Goal: Transaction & Acquisition: Book appointment/travel/reservation

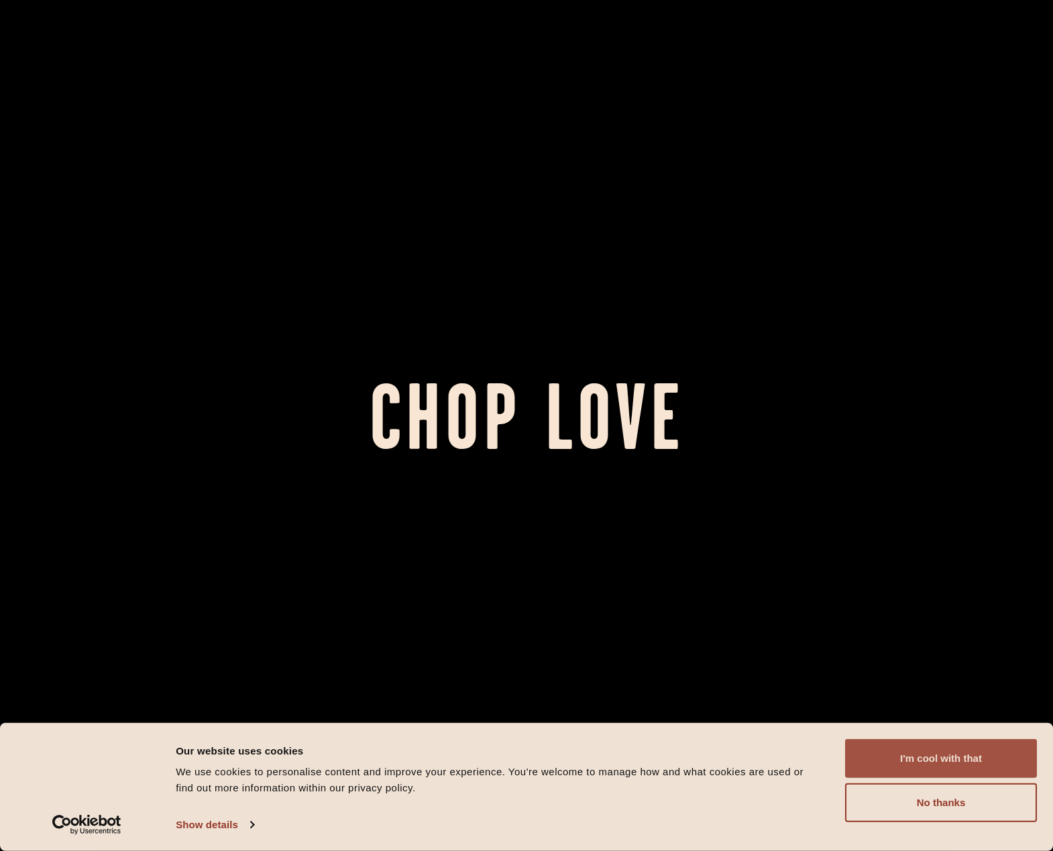
click at [872, 754] on button "I'm cool with that" at bounding box center [941, 759] width 192 height 39
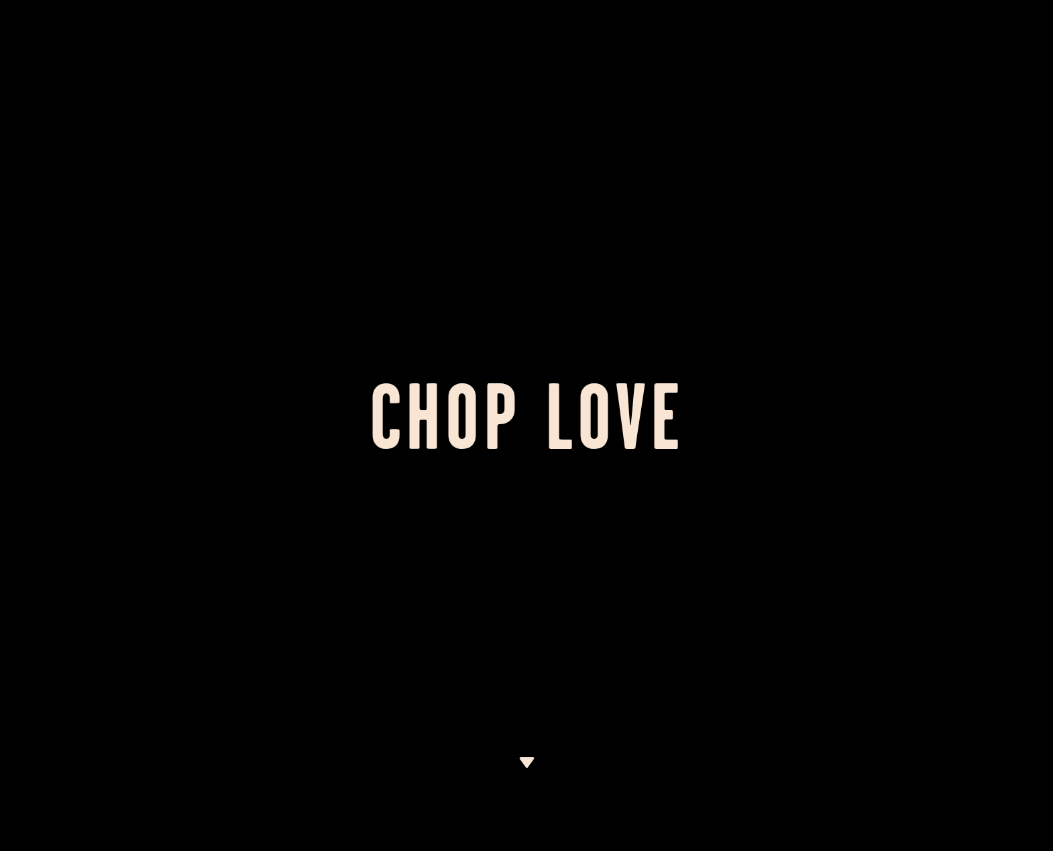
click at [485, 463] on h1 "Chop Love" at bounding box center [526, 426] width 1053 height 74
click at [528, 766] on img at bounding box center [526, 763] width 17 height 11
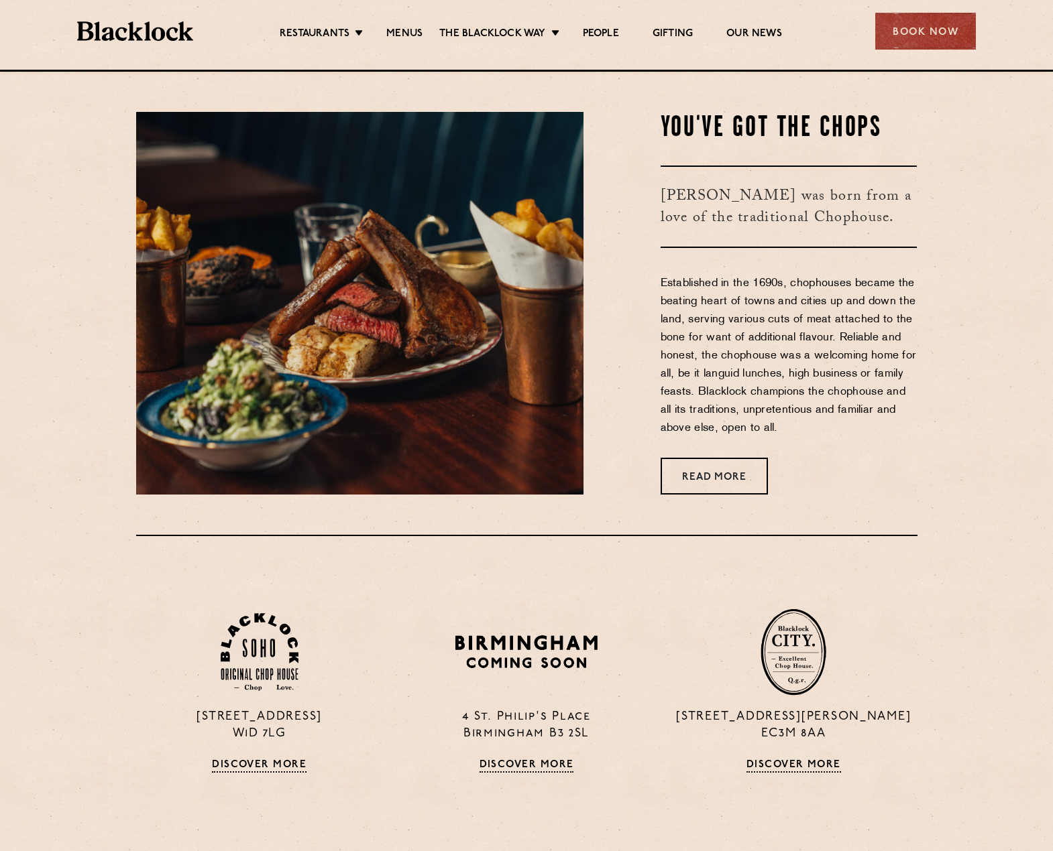
scroll to position [782, 0]
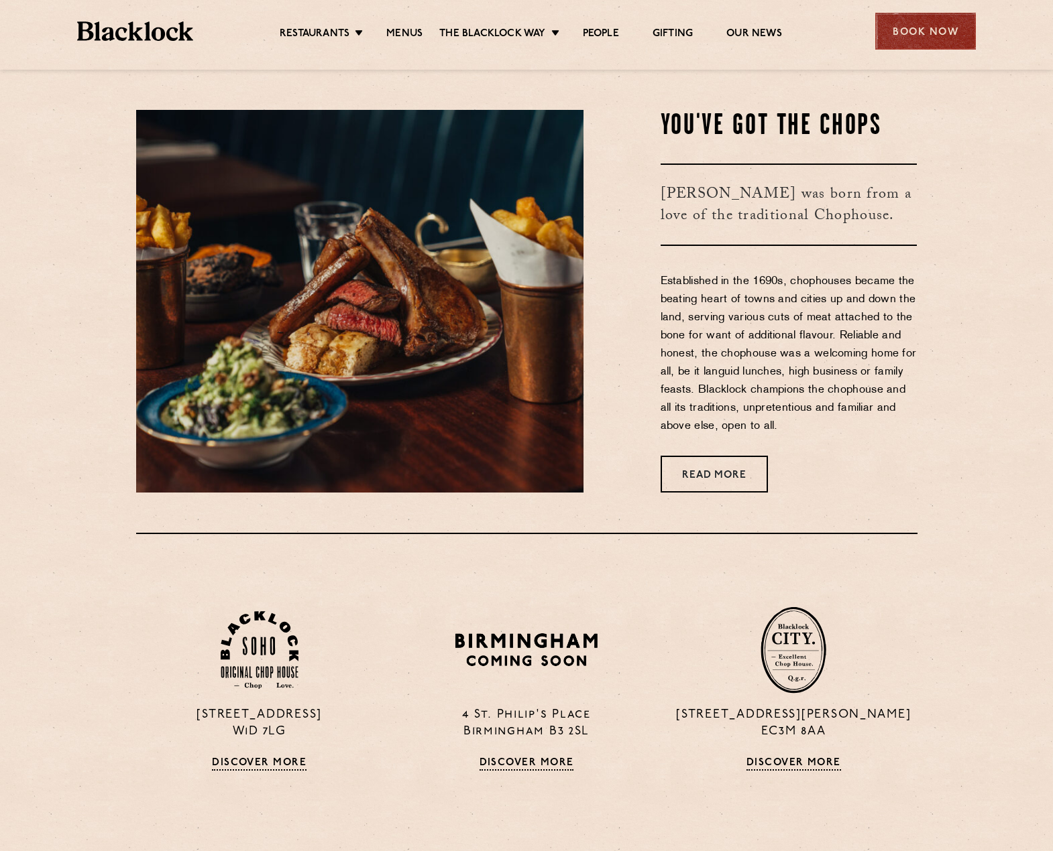
click at [926, 22] on div "Book Now" at bounding box center [925, 31] width 101 height 37
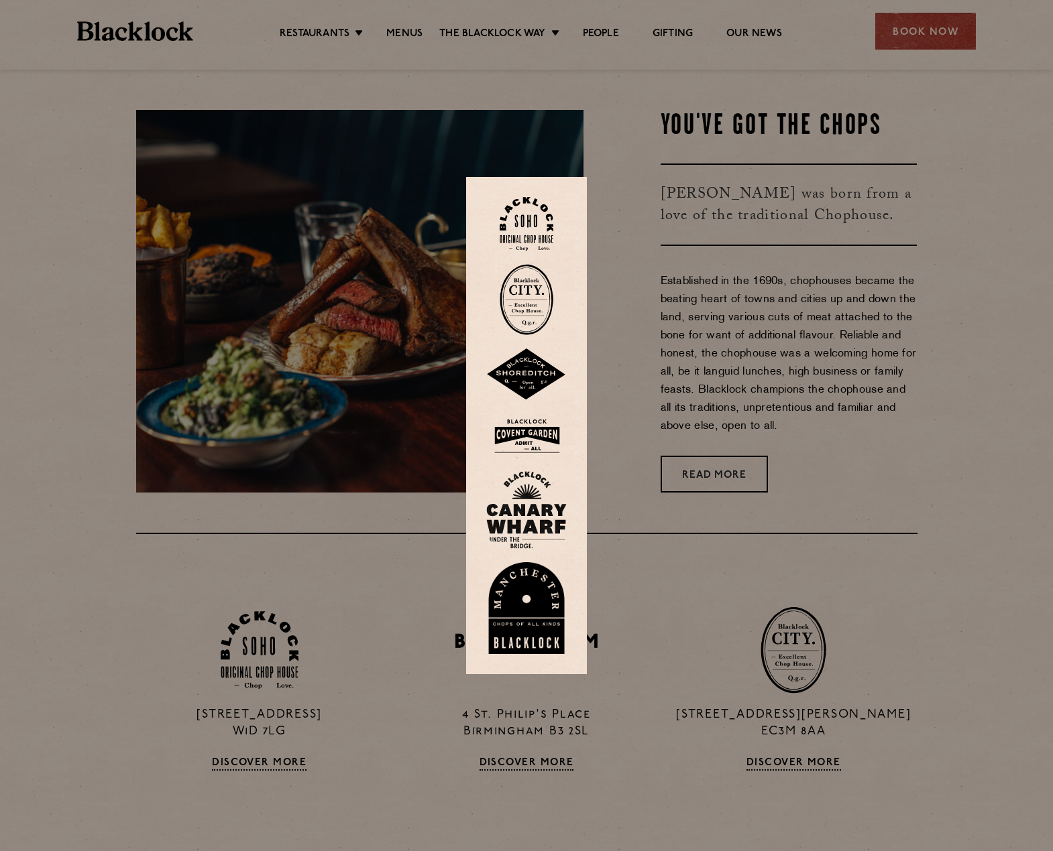
click at [722, 232] on div at bounding box center [526, 425] width 1053 height 851
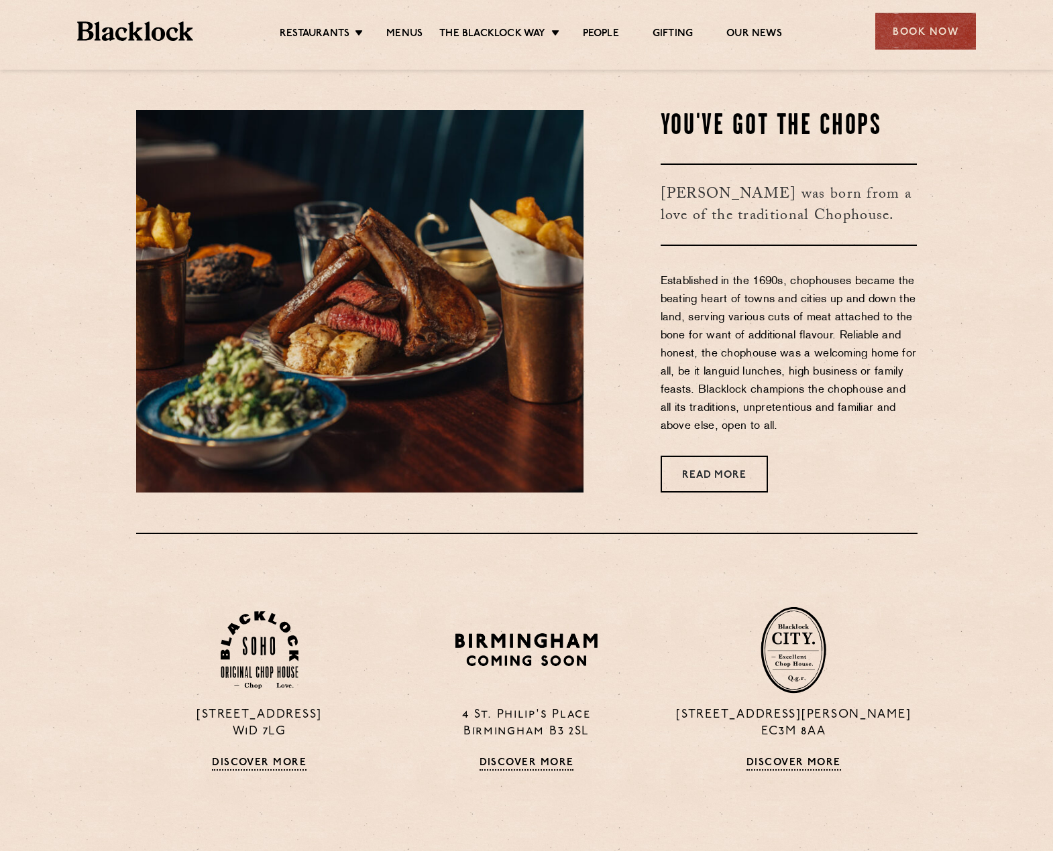
click at [813, 302] on p "Established in the 1690s, chophouses became the beating heart of towns and citi…" at bounding box center [788, 354] width 257 height 163
click at [722, 202] on h3 "[PERSON_NAME] was born from a love of the traditional Chophouse." at bounding box center [788, 205] width 257 height 82
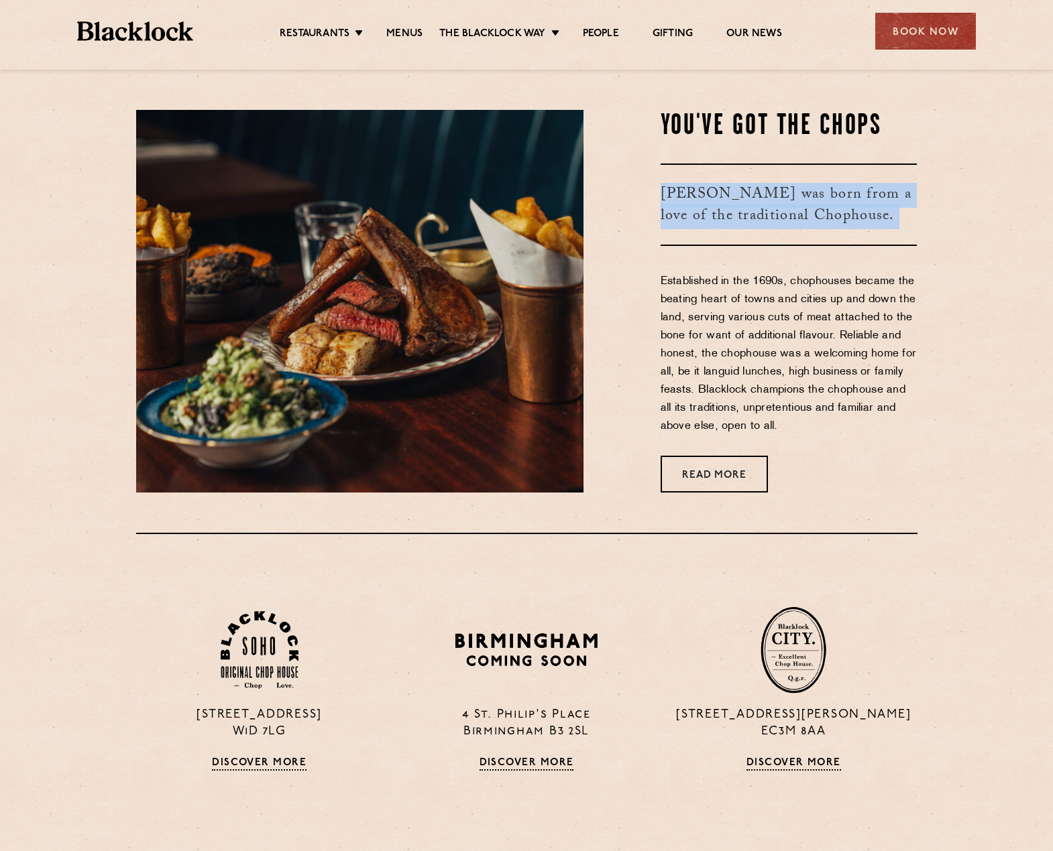
click at [722, 202] on h3 "[PERSON_NAME] was born from a love of the traditional Chophouse." at bounding box center [788, 205] width 257 height 82
click at [748, 208] on h3 "[PERSON_NAME] was born from a love of the traditional Chophouse." at bounding box center [788, 205] width 257 height 82
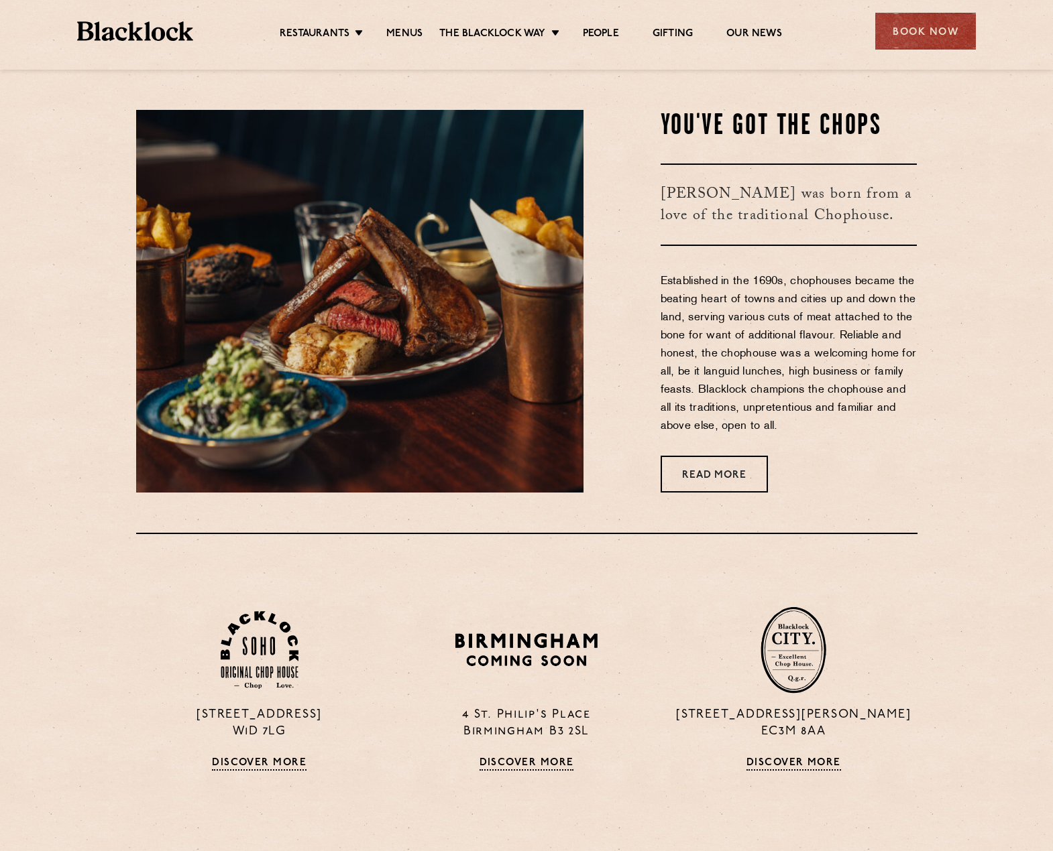
click at [814, 331] on p "Established in the 1690s, chophouses became the beating heart of towns and citi…" at bounding box center [788, 354] width 257 height 163
